Goal: Navigation & Orientation: Find specific page/section

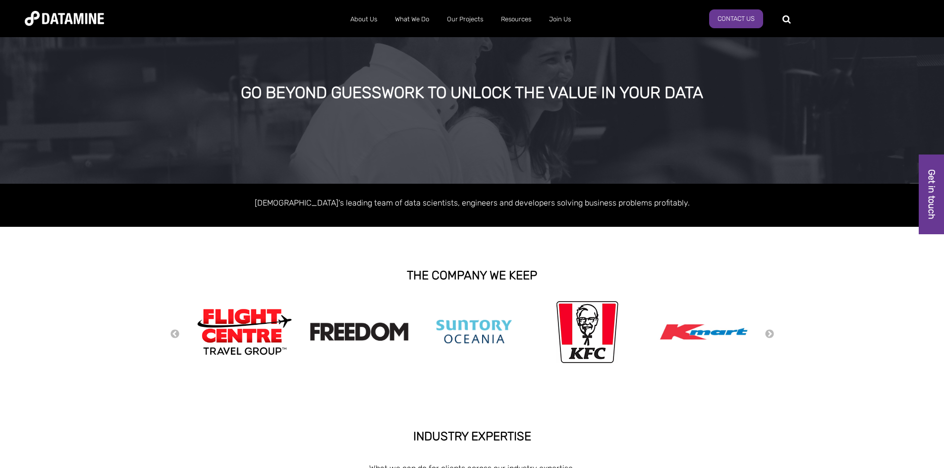
scroll to position [50, 0]
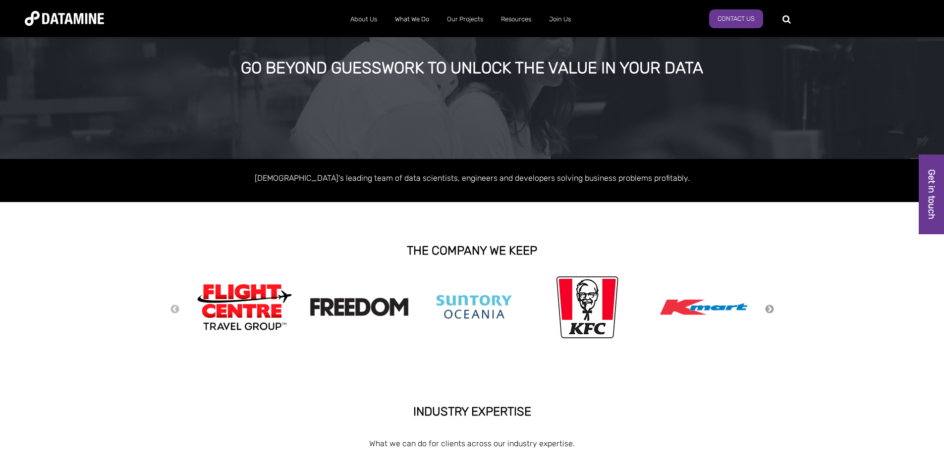
click at [772, 309] on button "Next" at bounding box center [770, 309] width 10 height 11
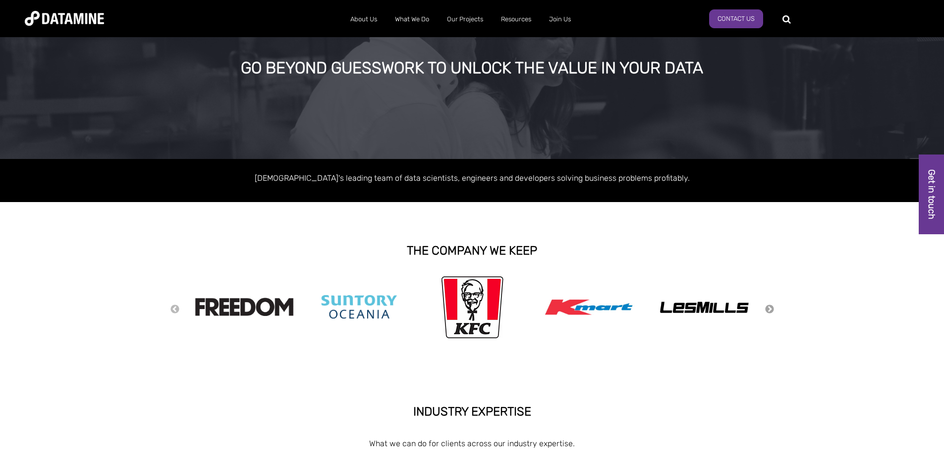
click at [770, 308] on button "Next" at bounding box center [770, 309] width 10 height 11
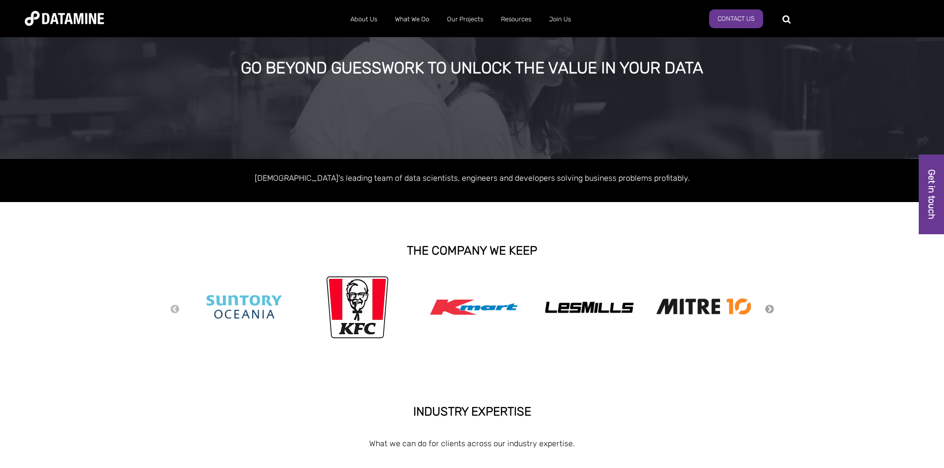
click at [770, 308] on button "Next" at bounding box center [770, 309] width 10 height 11
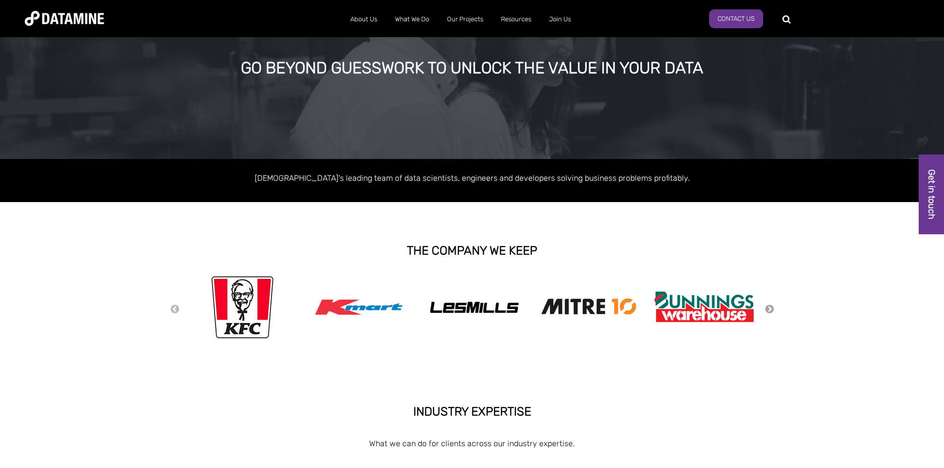
click at [770, 308] on button "Next" at bounding box center [770, 309] width 10 height 11
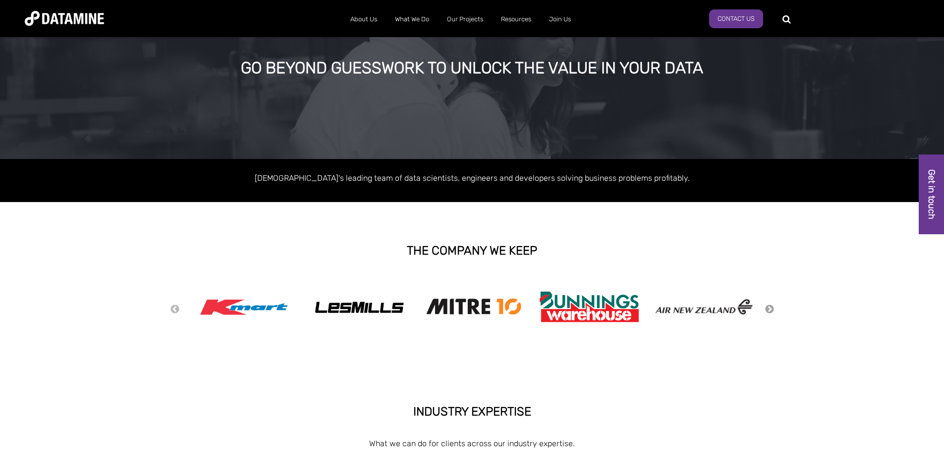
click at [770, 308] on button "Next" at bounding box center [770, 309] width 10 height 11
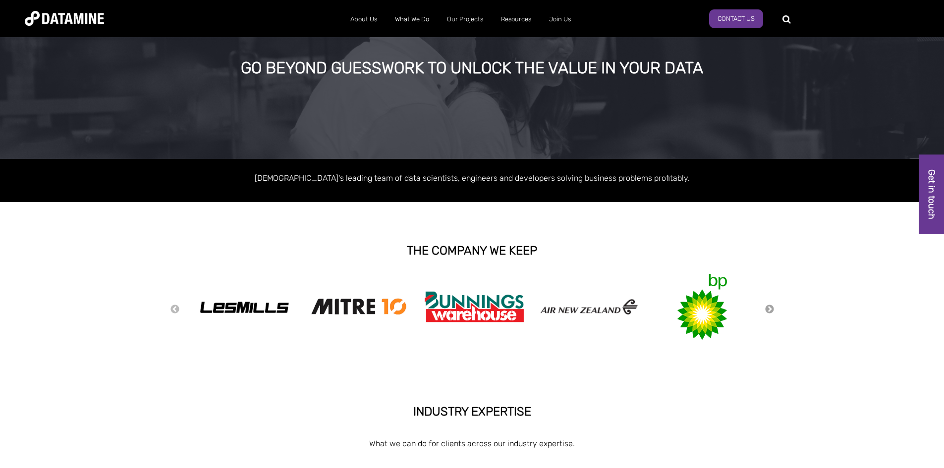
click at [770, 308] on button "Next" at bounding box center [770, 309] width 10 height 11
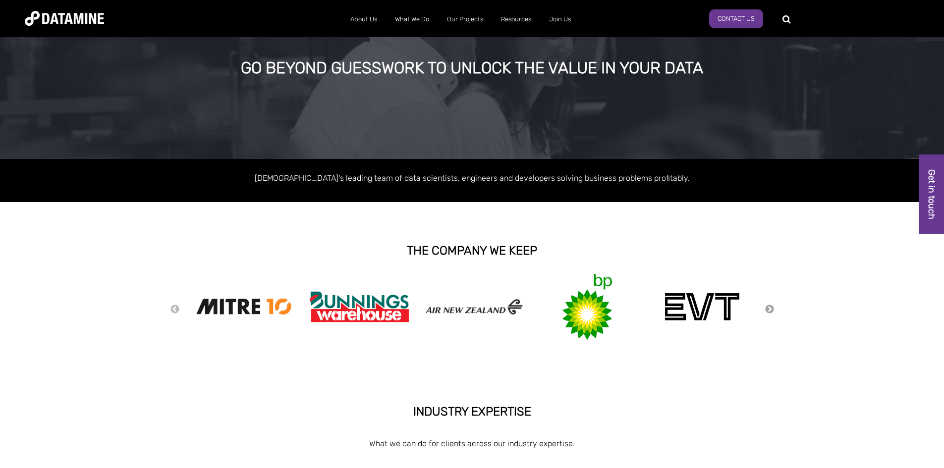
click at [769, 308] on button "Next" at bounding box center [770, 309] width 10 height 11
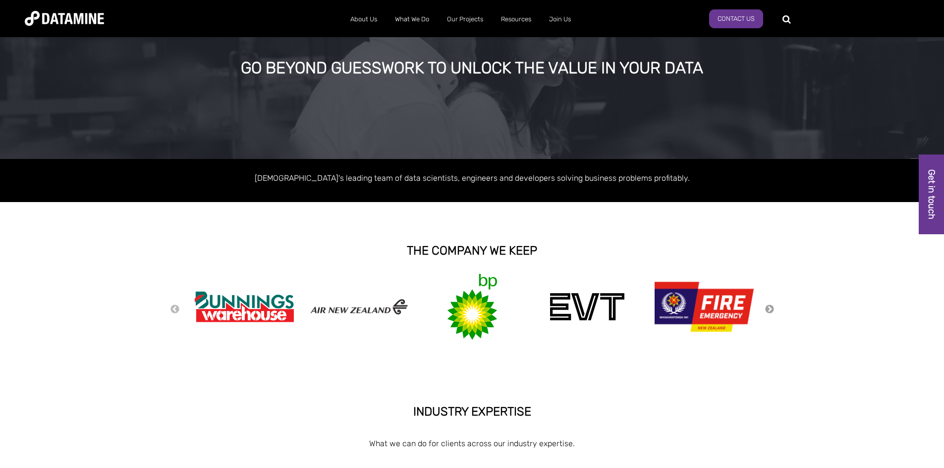
click at [769, 308] on button "Next" at bounding box center [770, 309] width 10 height 11
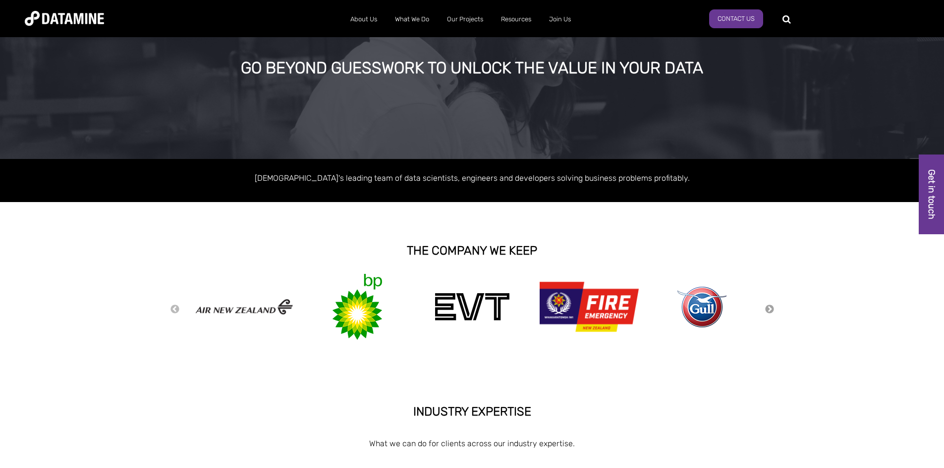
click at [769, 308] on button "Next" at bounding box center [770, 309] width 10 height 11
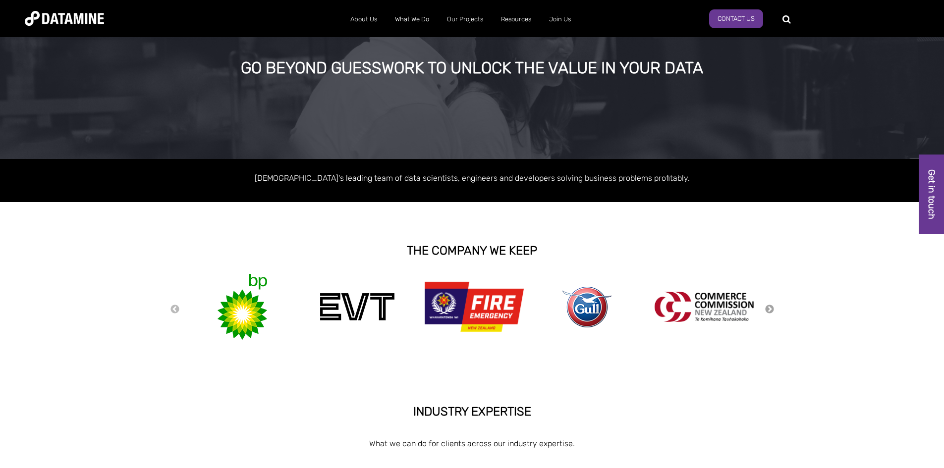
click at [769, 308] on button "Next" at bounding box center [770, 309] width 10 height 11
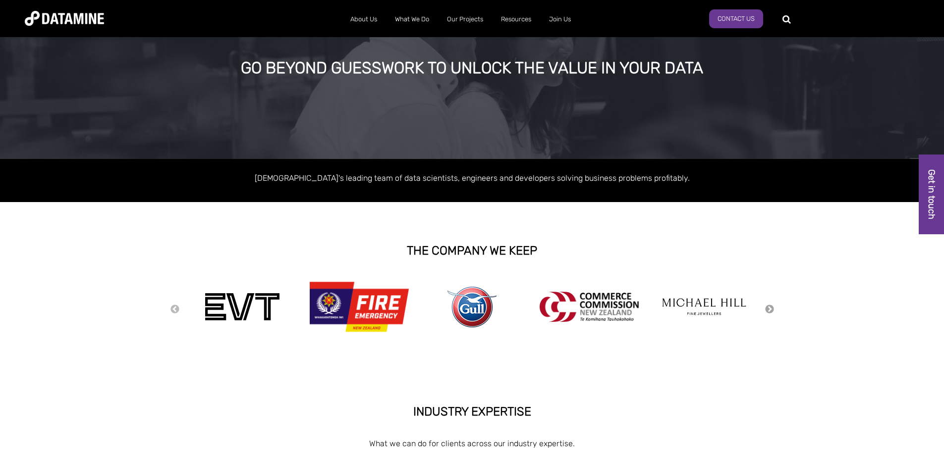
click at [769, 308] on button "Next" at bounding box center [770, 309] width 10 height 11
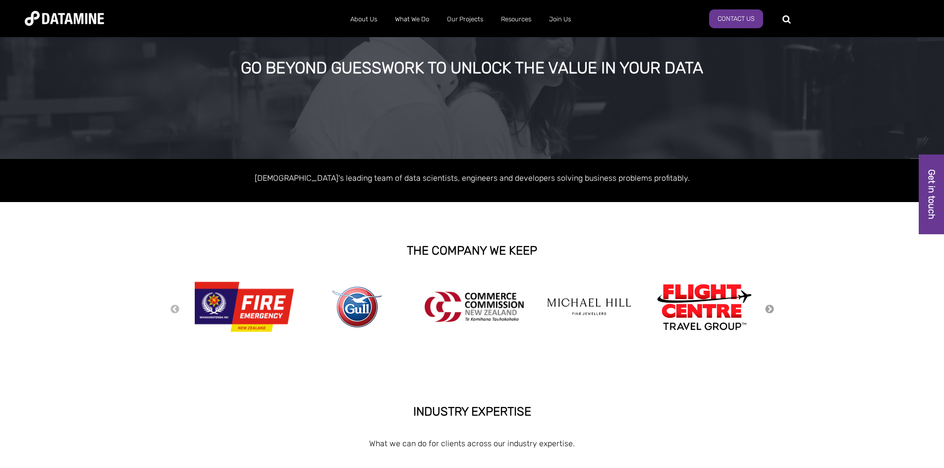
click at [769, 308] on button "Next" at bounding box center [770, 309] width 10 height 11
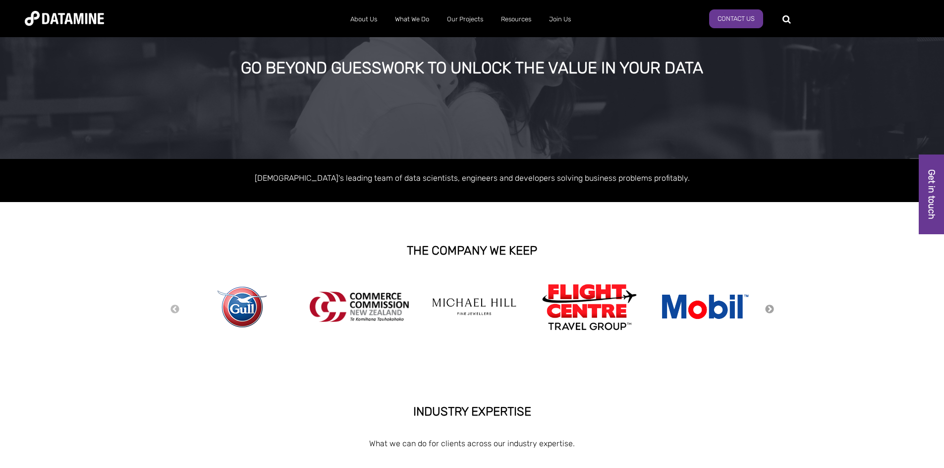
click at [769, 308] on button "Next" at bounding box center [770, 309] width 10 height 11
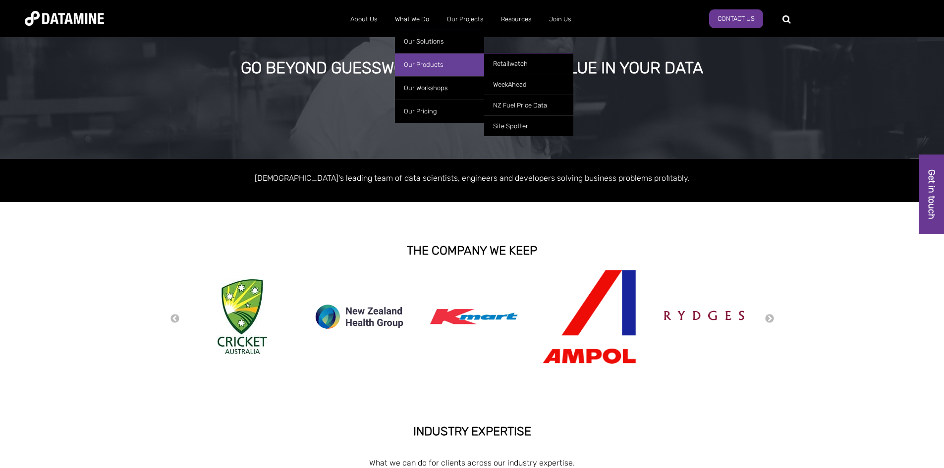
click at [420, 62] on link "Our Products" at bounding box center [439, 64] width 89 height 23
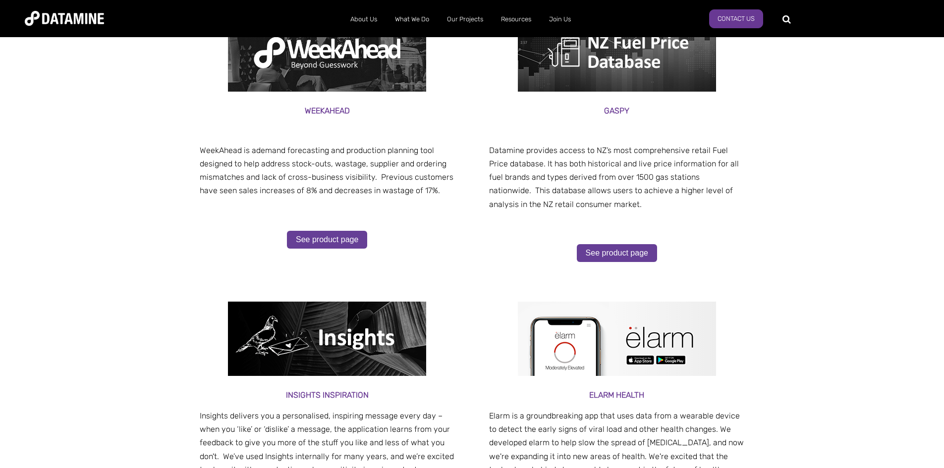
scroll to position [248, 0]
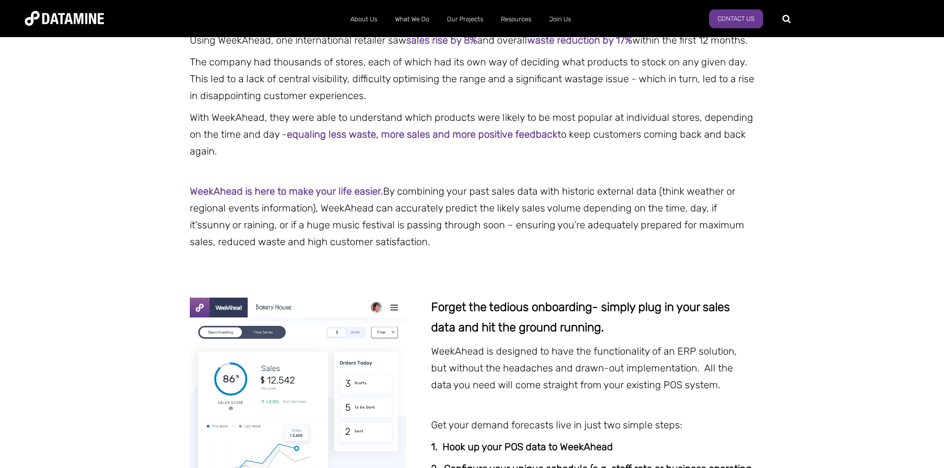
scroll to position [793, 0]
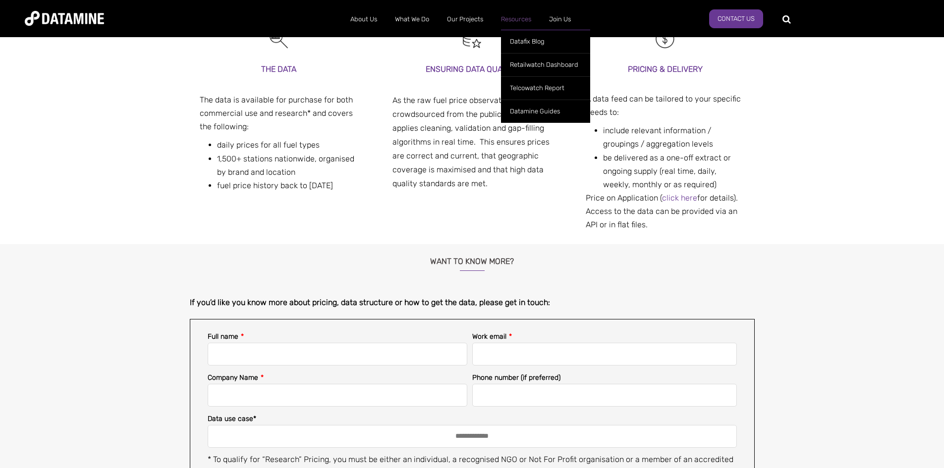
scroll to position [118, 0]
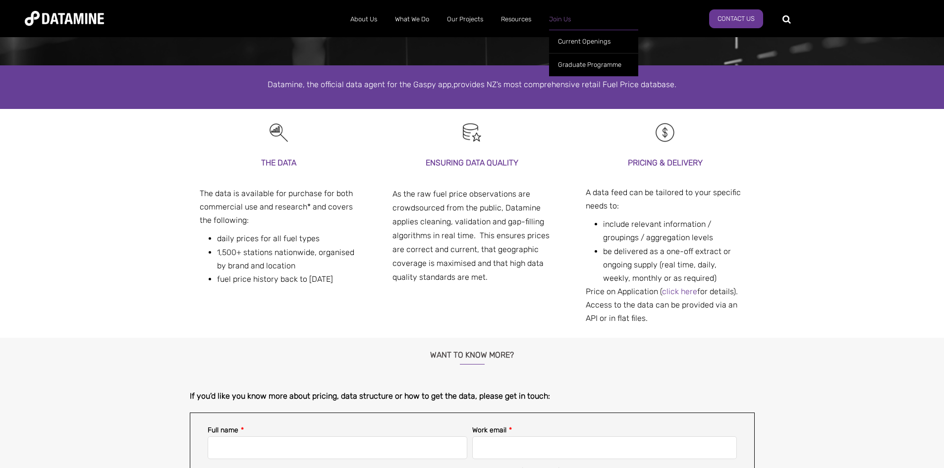
click at [566, 22] on link "Join Us" at bounding box center [560, 19] width 40 height 26
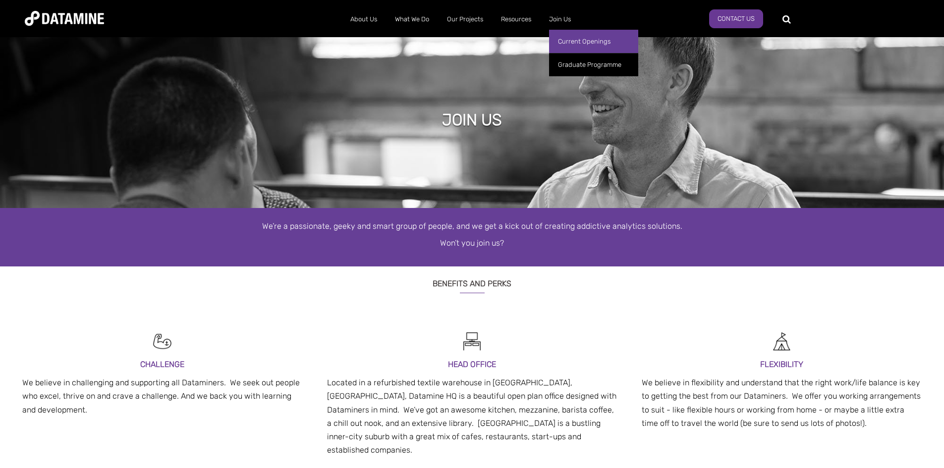
click at [569, 40] on link "Current Openings" at bounding box center [593, 41] width 89 height 23
